Goal: Task Accomplishment & Management: Manage account settings

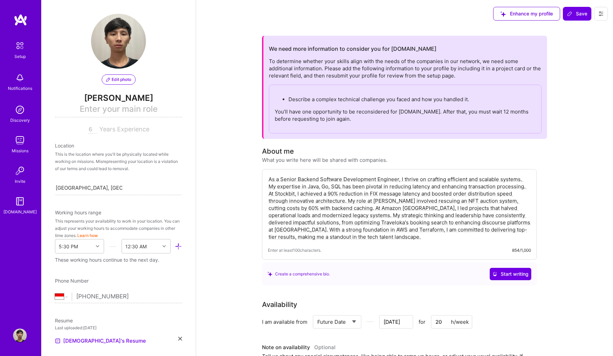
select select "ID"
select select "Future Date"
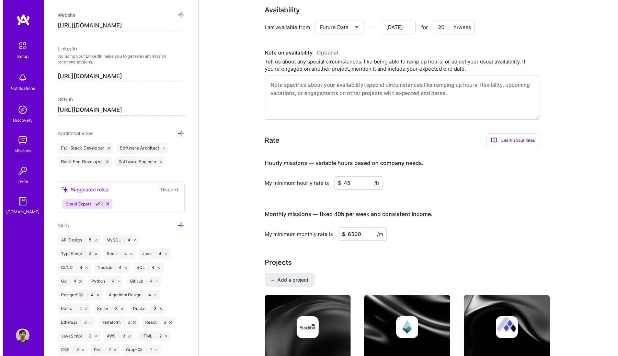
scroll to position [409, 0]
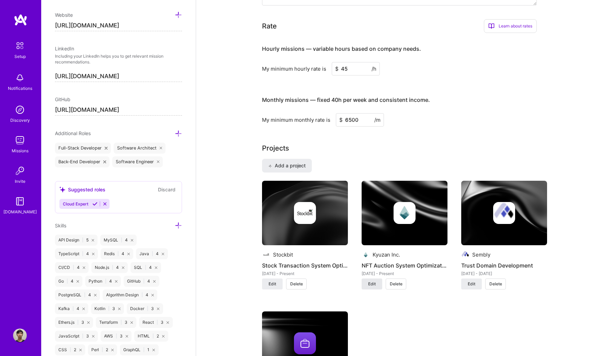
click at [371, 287] on span "Edit" at bounding box center [372, 284] width 8 height 6
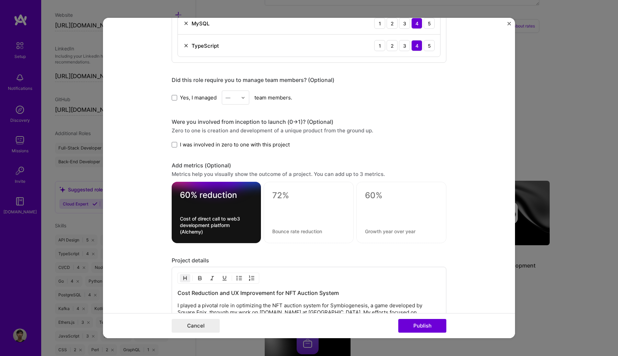
scroll to position [662, 0]
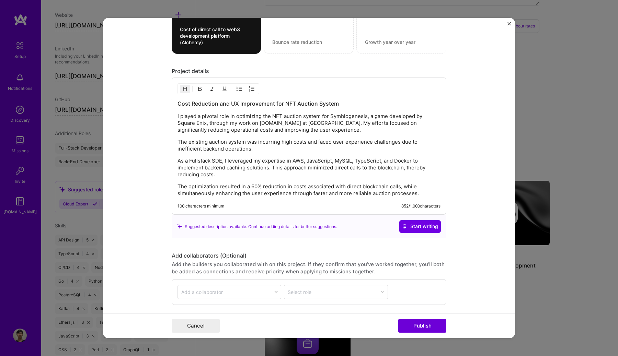
click at [291, 129] on p "I played a pivotal role in optimizing the NFT auction system for Symbiogenesis,…" at bounding box center [309, 123] width 263 height 21
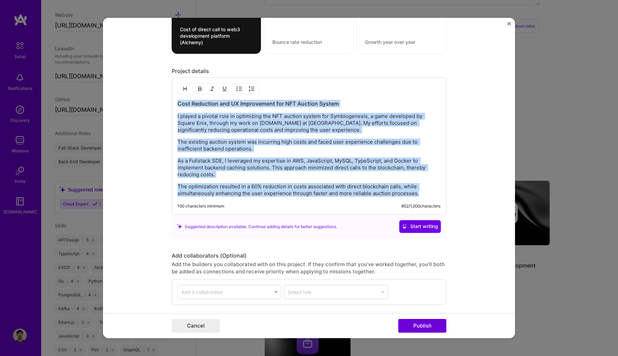
copy div "Cost Reduction and UX Improvement for NFT Auction System I played a pivotal rol…"
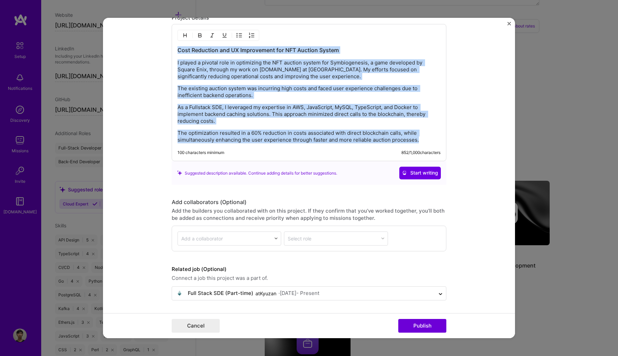
click at [316, 122] on p "As a Fullstack SDE, I leveraged my expertise in AWS, JavaScript, MySQL, TypeScr…" at bounding box center [309, 114] width 263 height 21
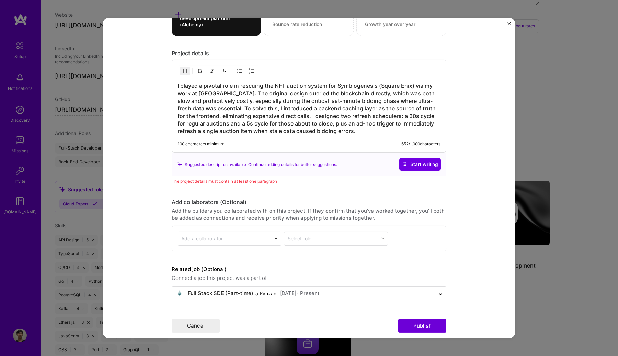
scroll to position [680, 0]
click at [378, 132] on h3 "I played a pivotal role in rescuing the NFT auction system for Symbiogenesis (S…" at bounding box center [309, 108] width 263 height 53
click at [368, 133] on h3 "I played a pivotal role in rescuing the NFT auction system for Symbiogenesis (S…" at bounding box center [309, 108] width 263 height 53
click at [179, 327] on button "Cancel" at bounding box center [196, 326] width 48 height 14
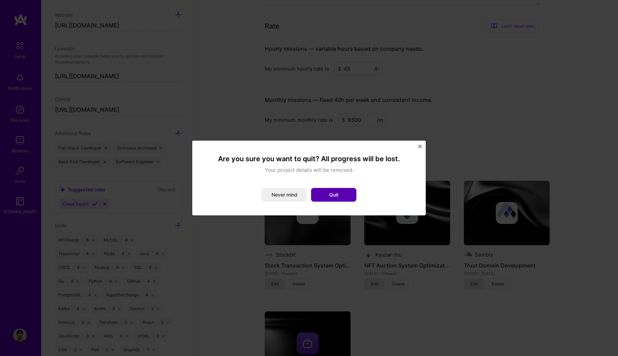
click at [322, 192] on button "Quit" at bounding box center [333, 195] width 45 height 14
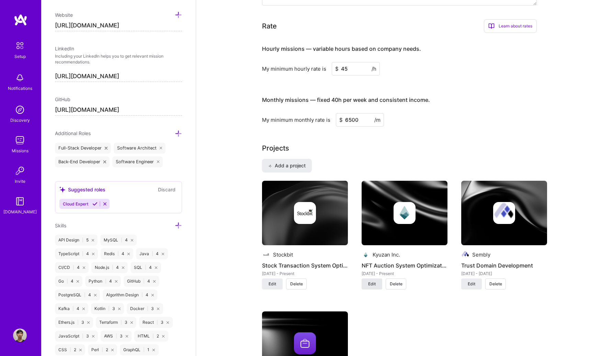
click at [374, 284] on span "Edit" at bounding box center [372, 284] width 8 height 6
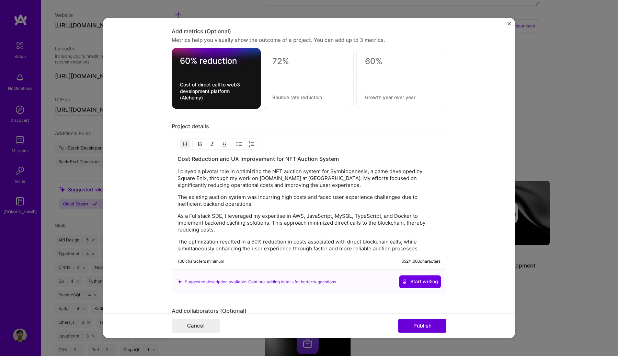
scroll to position [617, 0]
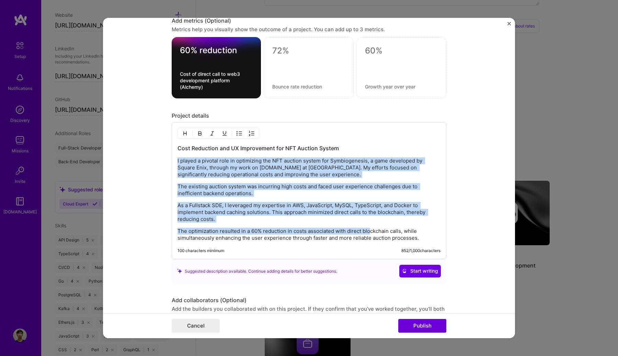
drag, startPoint x: 175, startPoint y: 161, endPoint x: 370, endPoint y: 231, distance: 206.7
click at [367, 231] on div "Cost Reduction and UX Improvement for NFT Auction System I played a pivotal rol…" at bounding box center [309, 193] width 263 height 97
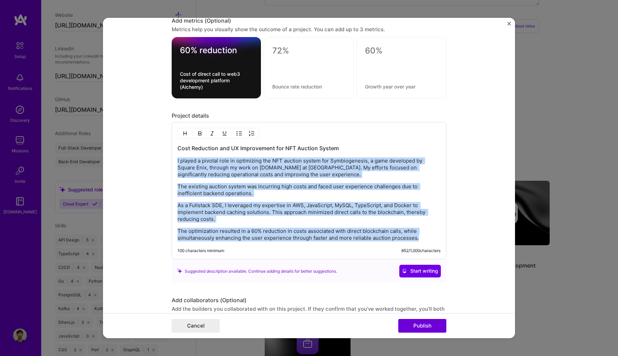
click at [421, 240] on p "The optimization resulted in a 60% reduction in costs associated with direct bl…" at bounding box center [309, 235] width 263 height 14
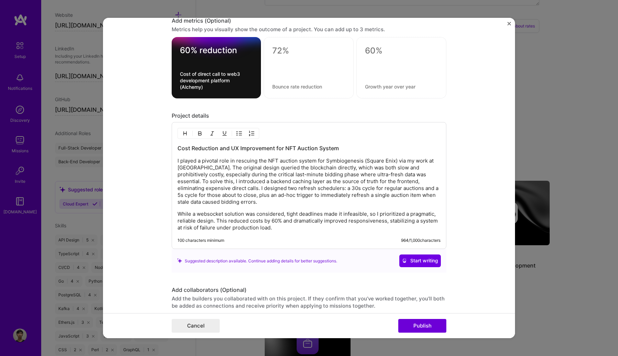
click at [178, 215] on p "While a websocket solution was considered, tight deadlines made it infeasible, …" at bounding box center [309, 221] width 263 height 21
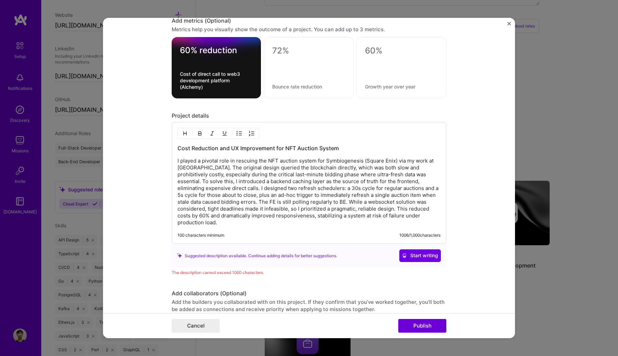
click at [288, 204] on p "I played a pivotal role in rescuing the NFT auction system for Symbiogenesis (S…" at bounding box center [309, 192] width 263 height 69
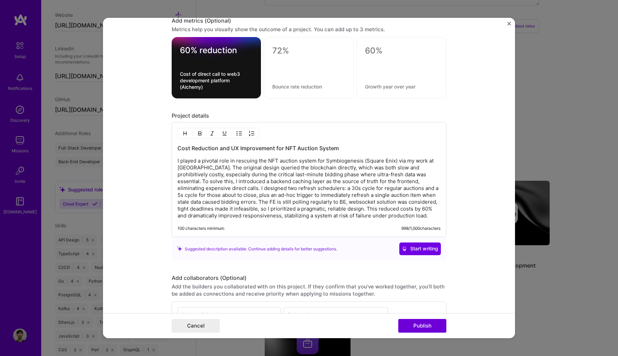
click at [277, 203] on p "I played a pivotal role in rescuing the NFT auction system for Symbiogenesis (S…" at bounding box center [309, 189] width 263 height 62
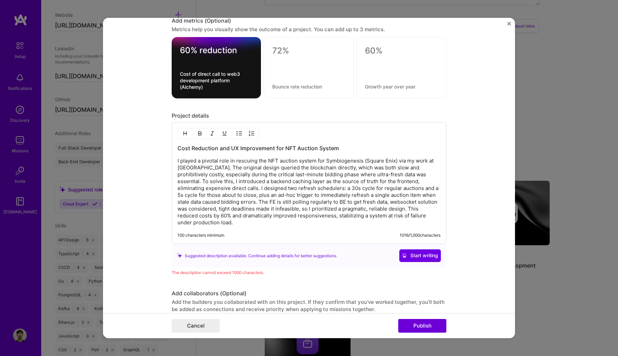
click at [365, 204] on p "I played a pivotal role in rescuing the NFT auction system for Symbiogenesis (S…" at bounding box center [309, 192] width 263 height 69
click at [392, 204] on p "I played a pivotal role in rescuing the NFT auction system for Symbiogenesis (S…" at bounding box center [309, 192] width 263 height 69
click at [232, 211] on p "I played a pivotal role in rescuing the NFT auction system for Symbiogenesis (S…" at bounding box center [309, 192] width 263 height 69
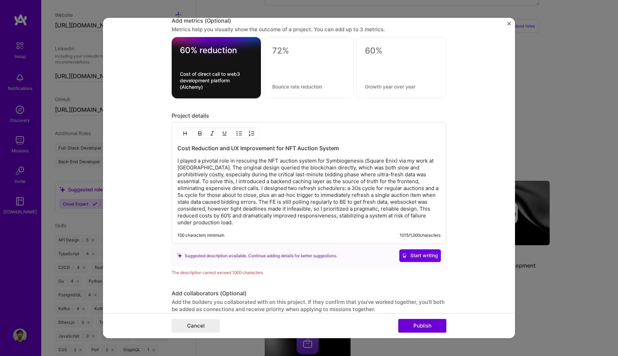
click at [282, 216] on p "I played a pivotal role in rescuing the NFT auction system for Symbiogenesis (S…" at bounding box center [309, 192] width 263 height 69
click at [296, 217] on p "I played a pivotal role in rescuing the NFT auction system for Symbiogenesis (S…" at bounding box center [309, 192] width 263 height 69
click at [324, 217] on p "I played a pivotal role in rescuing the NFT auction system for Symbiogenesis (S…" at bounding box center [309, 192] width 263 height 69
click at [275, 218] on p "I played a pivotal role in rescuing the NFT auction system for Symbiogenesis (S…" at bounding box center [309, 192] width 263 height 69
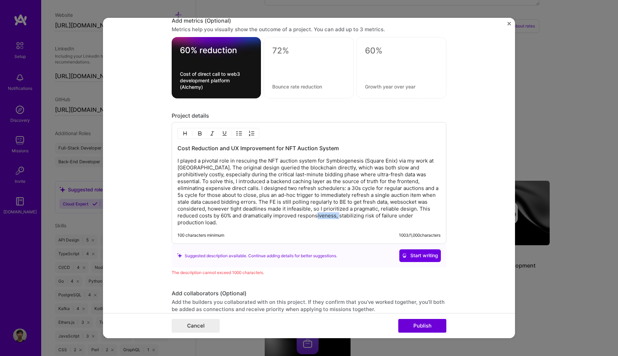
click at [275, 218] on p "I played a pivotal role in rescuing the NFT auction system for Symbiogenesis (S…" at bounding box center [309, 192] width 263 height 69
click at [342, 181] on p "I played a pivotal role in rescuing the NFT auction system for Symbiogenesis (S…" at bounding box center [309, 192] width 263 height 69
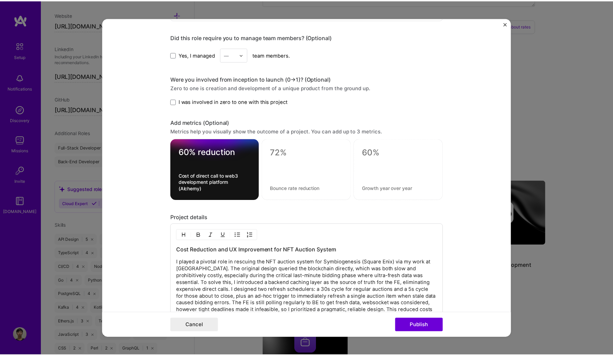
scroll to position [515, 0]
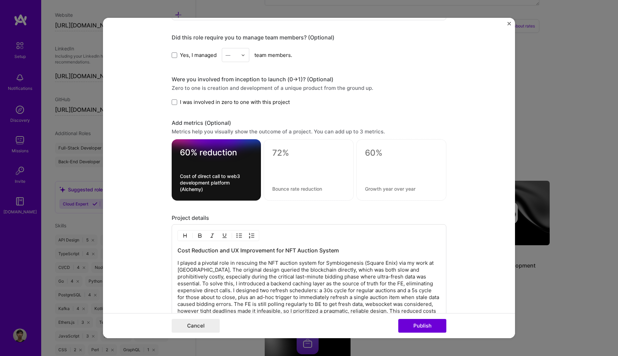
click at [277, 152] on textarea at bounding box center [308, 153] width 73 height 10
click at [416, 328] on button "Publish" at bounding box center [422, 326] width 48 height 14
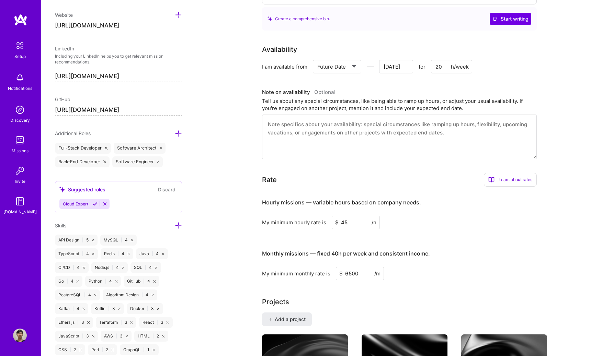
scroll to position [0, 0]
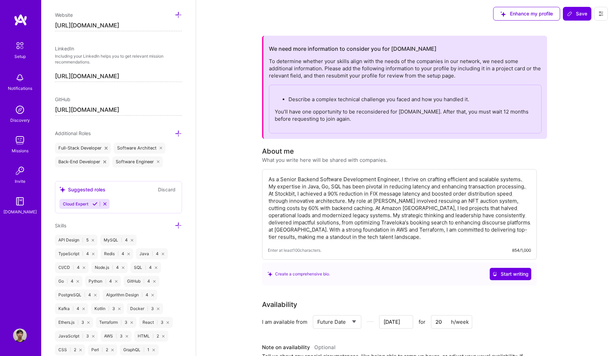
click at [383, 196] on textarea "As a Senior Backend Software Development Engineer, I thrive on crafting efficie…" at bounding box center [399, 208] width 263 height 66
click at [351, 192] on textarea "As a Senior Backend Software Development Engineer, I thrive on crafting efficie…" at bounding box center [399, 208] width 263 height 66
paste textarea ", scalable systems that solve high-stakes problems. My expertise in Java, Go, a…"
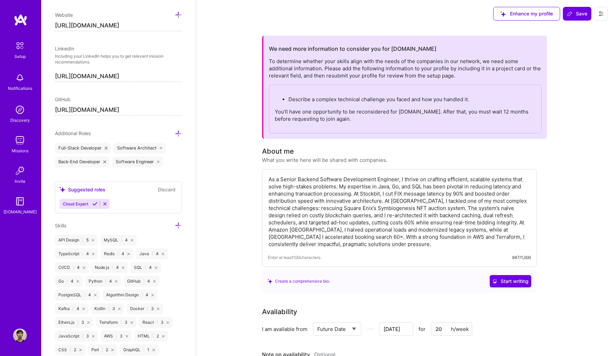
click at [277, 237] on textarea "As a Senior Backend Software Development Engineer, I thrive on crafting efficie…" at bounding box center [399, 211] width 263 height 73
click at [390, 210] on textarea "As a Senior Backend Software Development Engineer, I thrive on crafting efficie…" at bounding box center [399, 211] width 263 height 73
type textarea "As a Senior Backend Software Development Engineer, I thrive on crafting efficie…"
click at [572, 11] on icon at bounding box center [569, 13] width 5 height 5
type input "Aug 31"
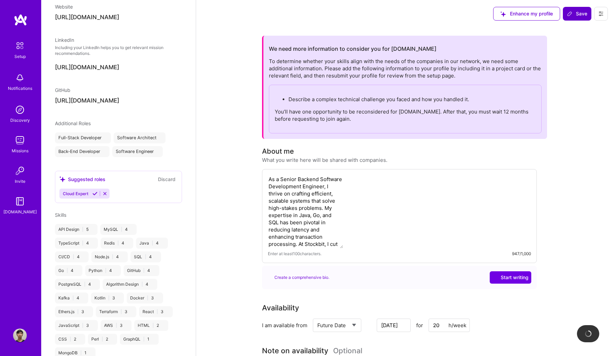
scroll to position [248, 0]
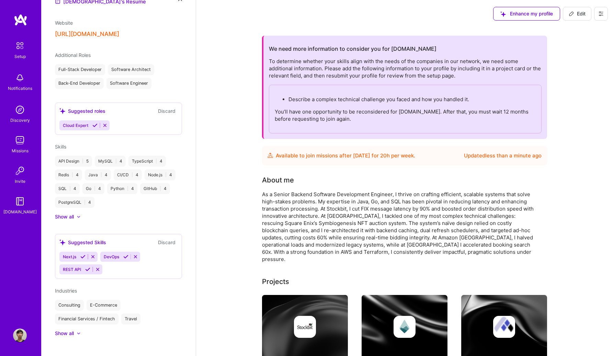
click at [410, 86] on div "Describe a complex technical challenge you faced and how you handled it. You’ll…" at bounding box center [405, 109] width 273 height 49
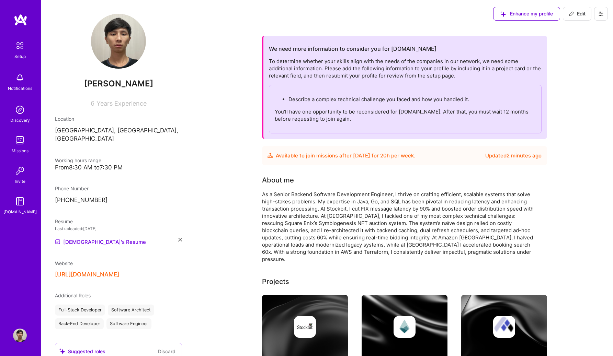
click at [574, 15] on span "Edit" at bounding box center [577, 13] width 17 height 7
select select "ID"
select select "Future Date"
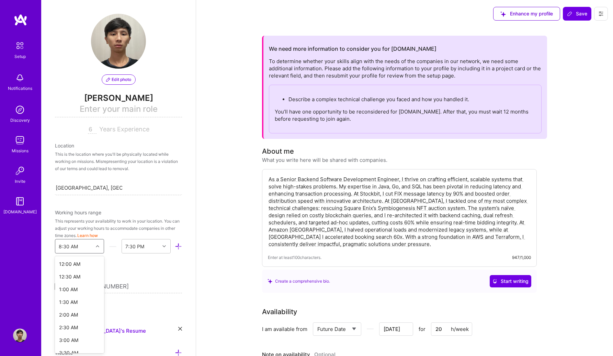
click at [94, 244] on div at bounding box center [98, 246] width 11 height 9
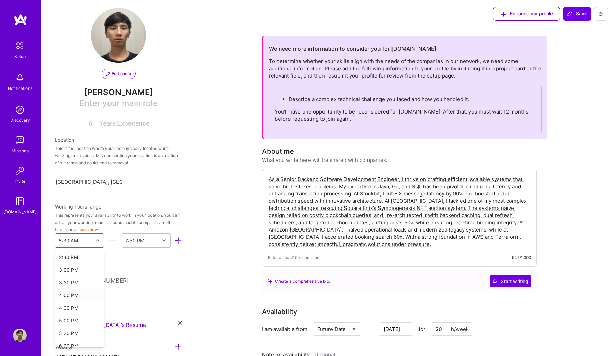
scroll to position [374, 0]
click at [77, 330] on div "5:30 PM" at bounding box center [79, 329] width 49 height 13
click at [145, 243] on div "End Time" at bounding box center [141, 241] width 38 height 14
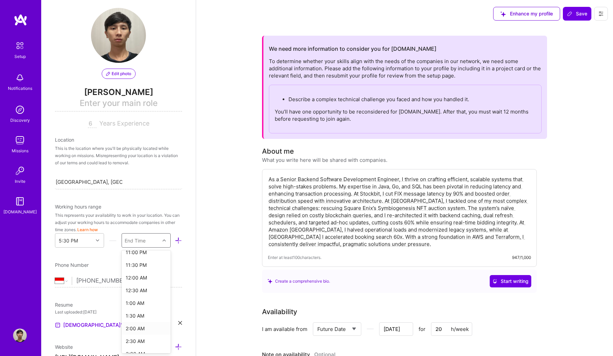
scroll to position [143, 0]
click at [141, 291] on div "12:30 AM" at bounding box center [146, 293] width 49 height 13
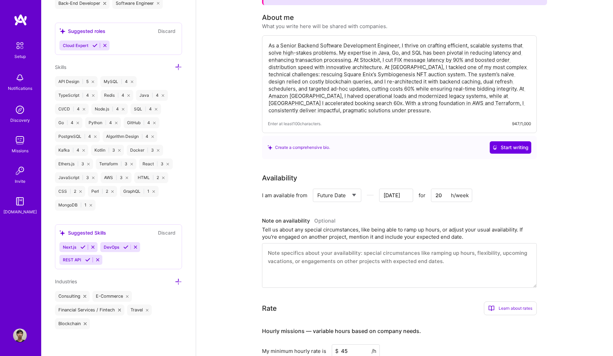
scroll to position [0, 0]
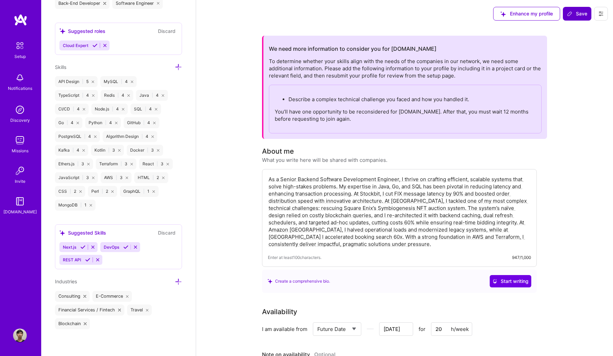
click at [577, 13] on span "Save" at bounding box center [577, 13] width 20 height 7
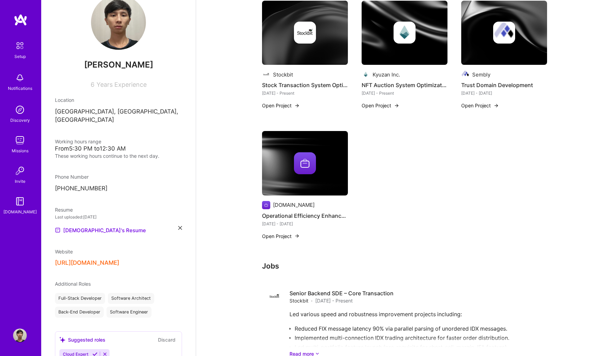
scroll to position [304, 0]
